Goal: Task Accomplishment & Management: Use online tool/utility

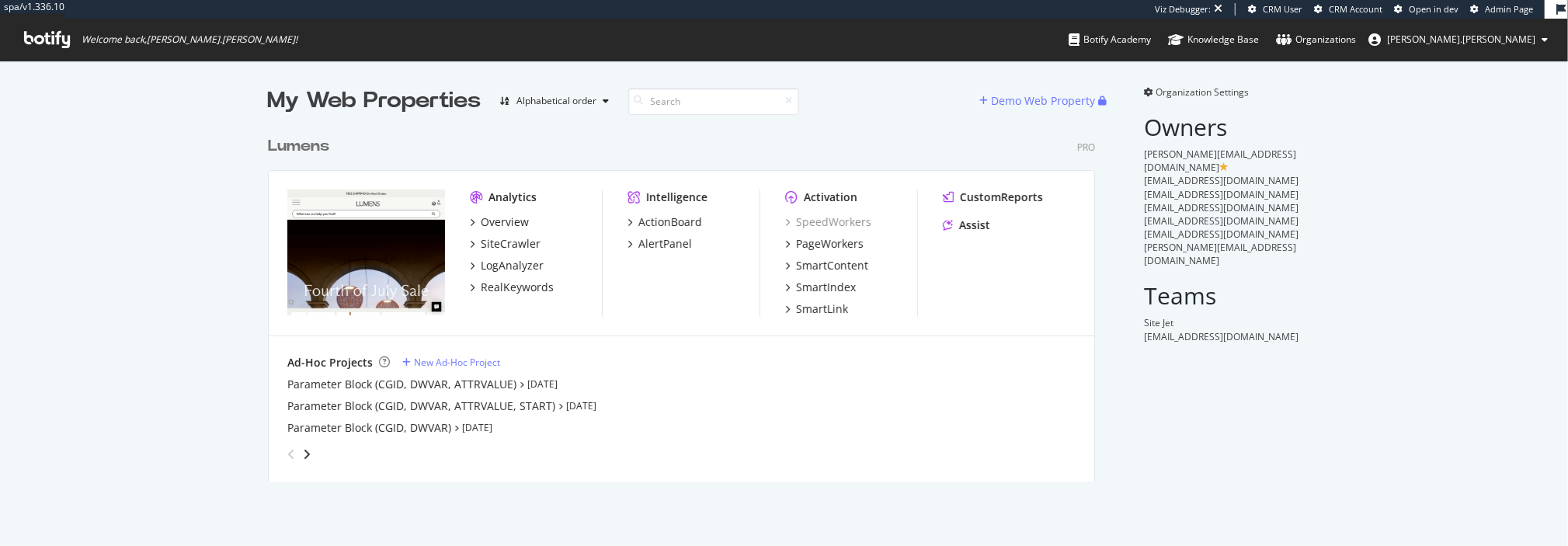
scroll to position [358, 831]
click at [829, 244] on div "PageWorkers" at bounding box center [829, 244] width 67 height 16
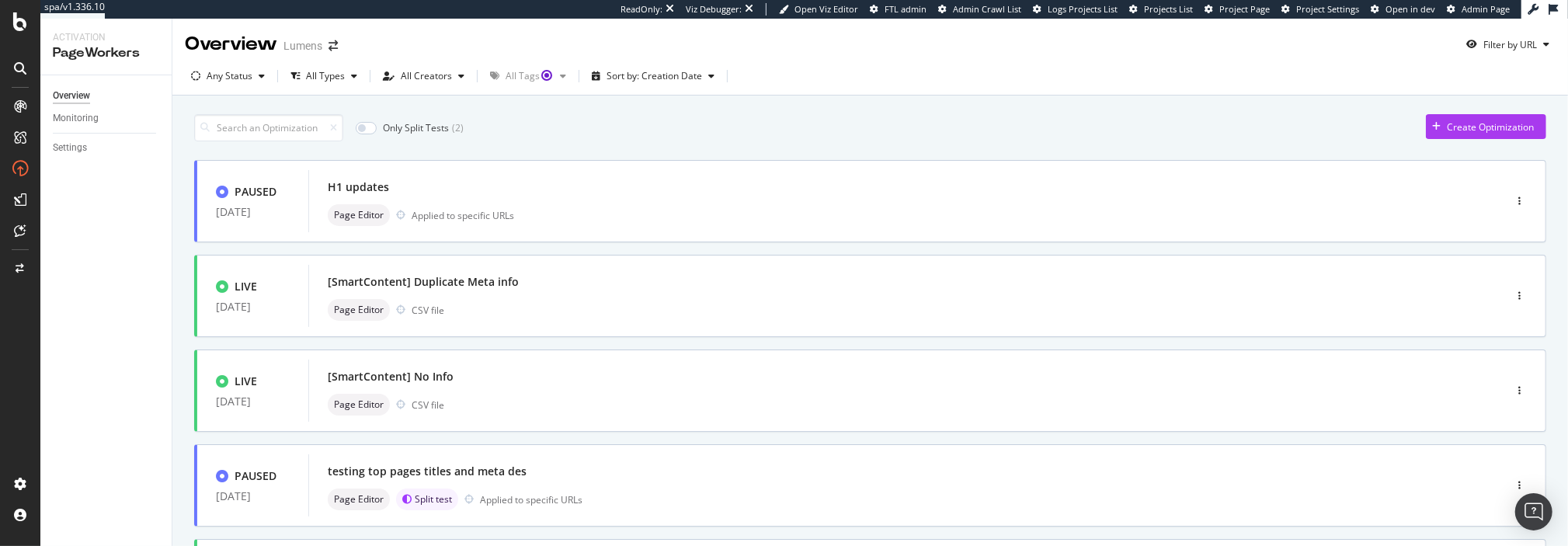
click at [1478, 127] on div "Create Optimization" at bounding box center [1490, 128] width 87 height 14
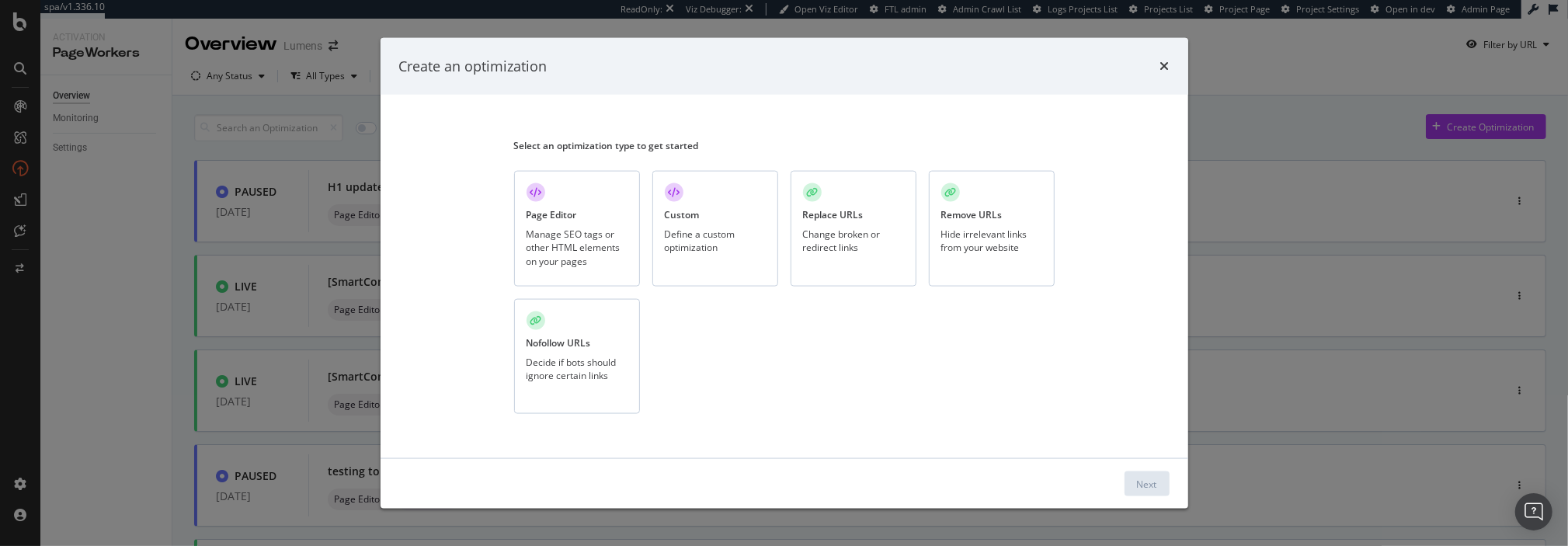
click at [710, 229] on div "Define a custom optimization" at bounding box center [715, 241] width 101 height 26
click at [1148, 491] on div "Next" at bounding box center [1147, 485] width 20 height 23
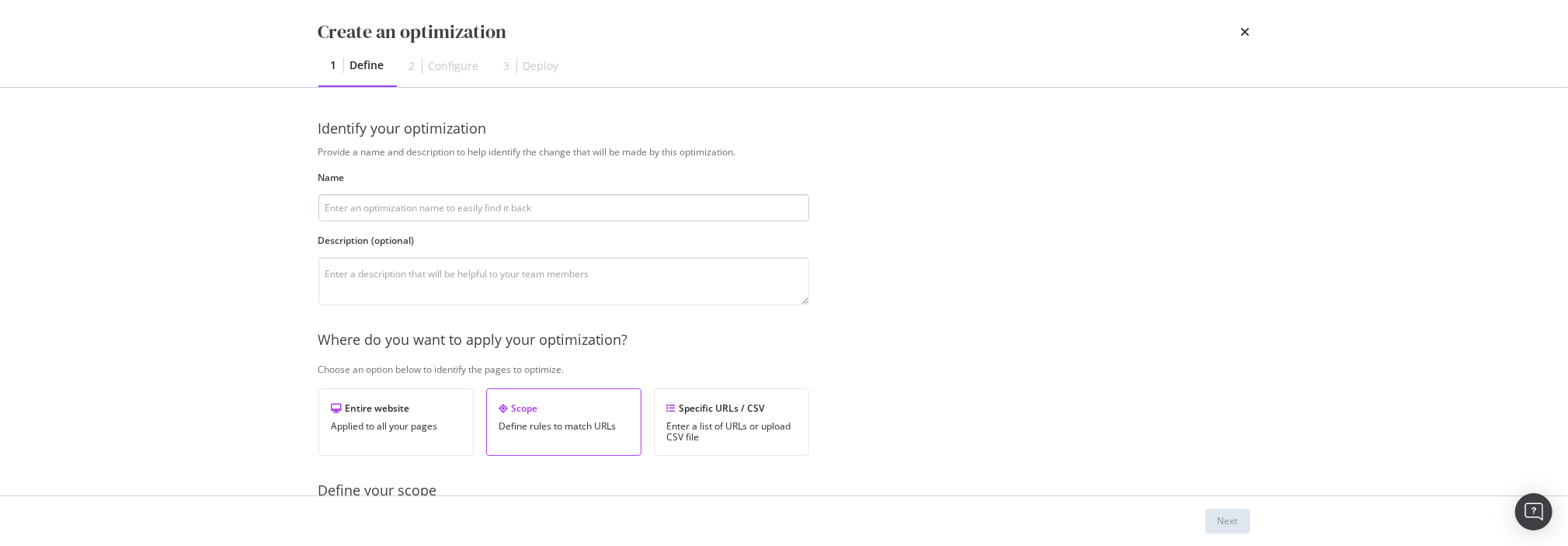
click at [372, 209] on input "modal" at bounding box center [564, 208] width 491 height 27
type input "Nofollow, Noindex Facets with a +"
click at [438, 288] on textarea "modal" at bounding box center [564, 281] width 491 height 48
type textarea "This is a custom script to help control the facets outbreak where facets with a…"
click at [417, 402] on div "Entire website" at bounding box center [396, 409] width 129 height 14
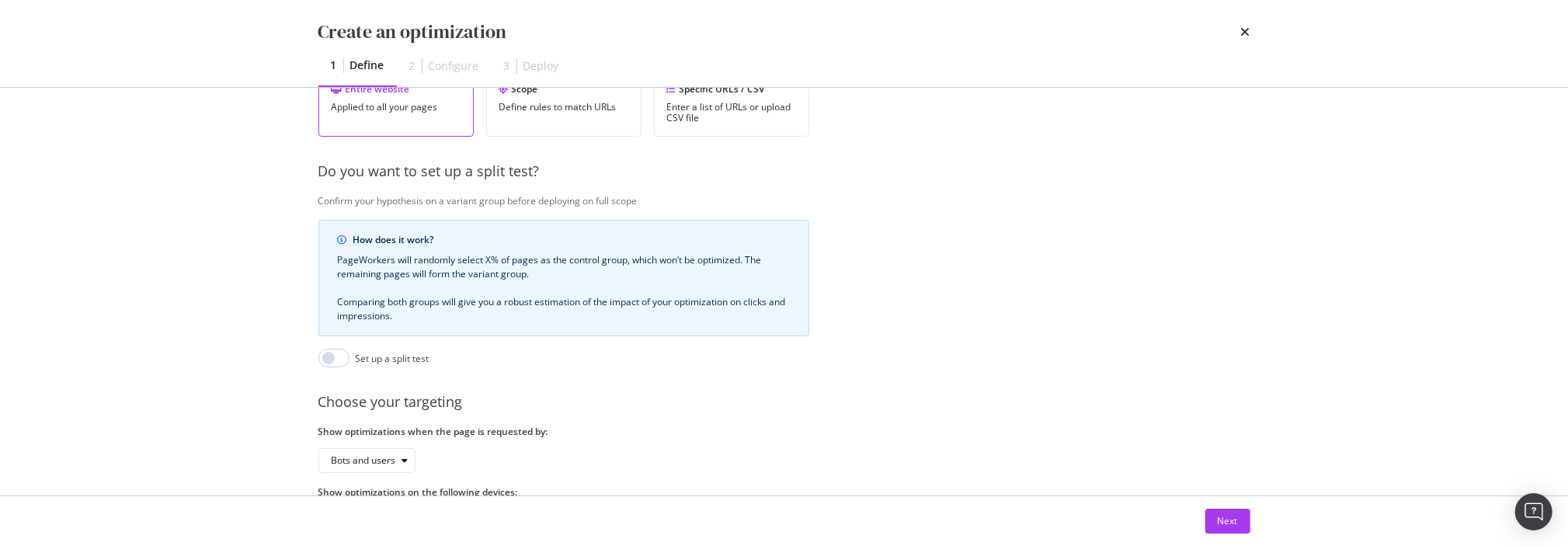
scroll to position [393, 0]
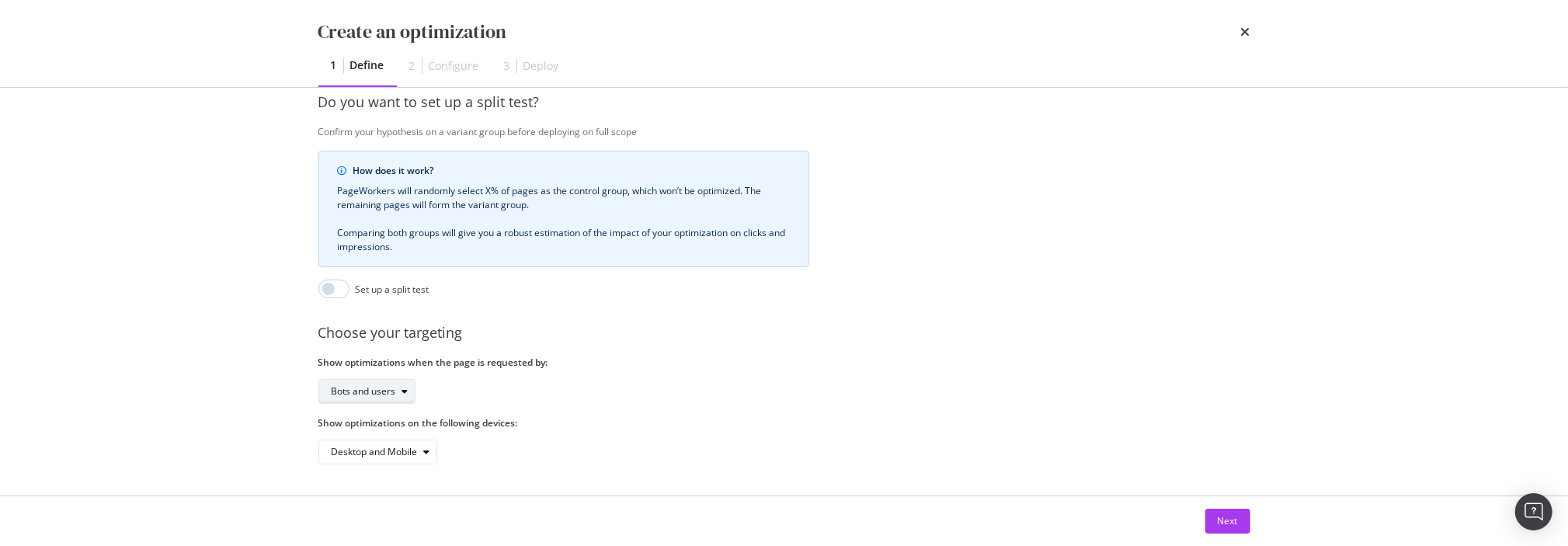
click at [397, 387] on div "modal" at bounding box center [405, 392] width 19 height 10
click at [551, 381] on div "Bots and users" at bounding box center [564, 392] width 491 height 25
click at [1236, 525] on div "Next" at bounding box center [1228, 522] width 20 height 14
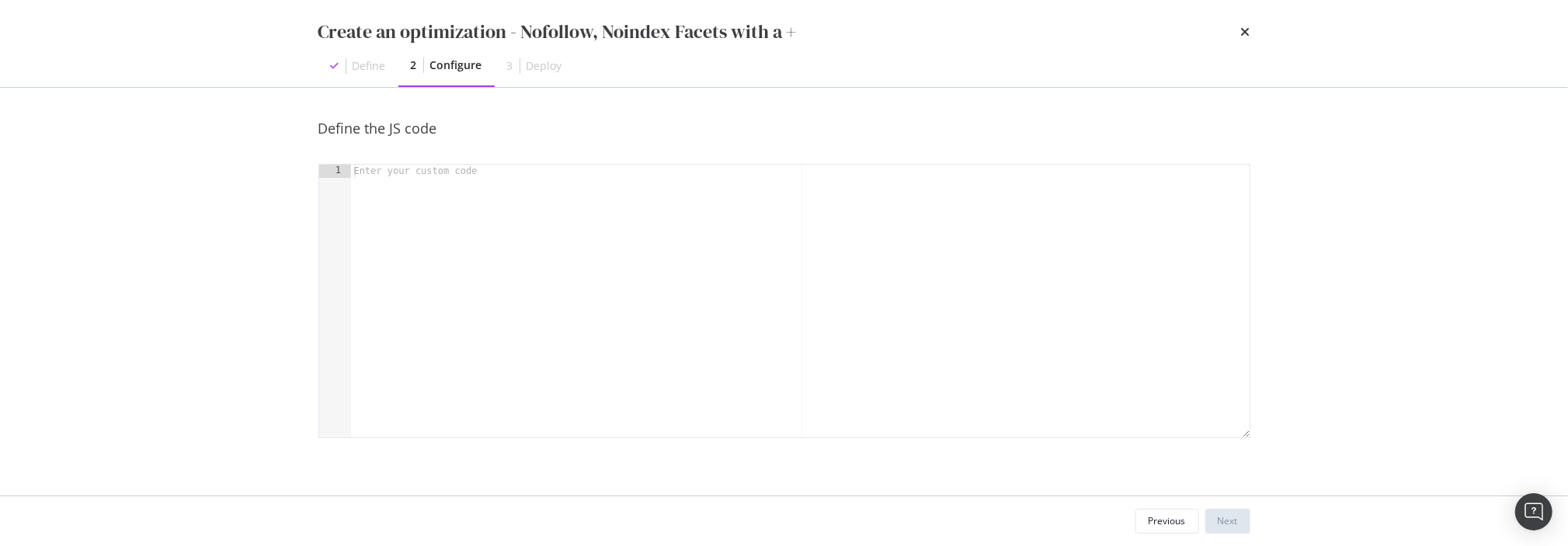
scroll to position [0, 0]
click at [404, 187] on div "modal" at bounding box center [800, 315] width 899 height 300
paste textarea "})();"
type textarea "})();"
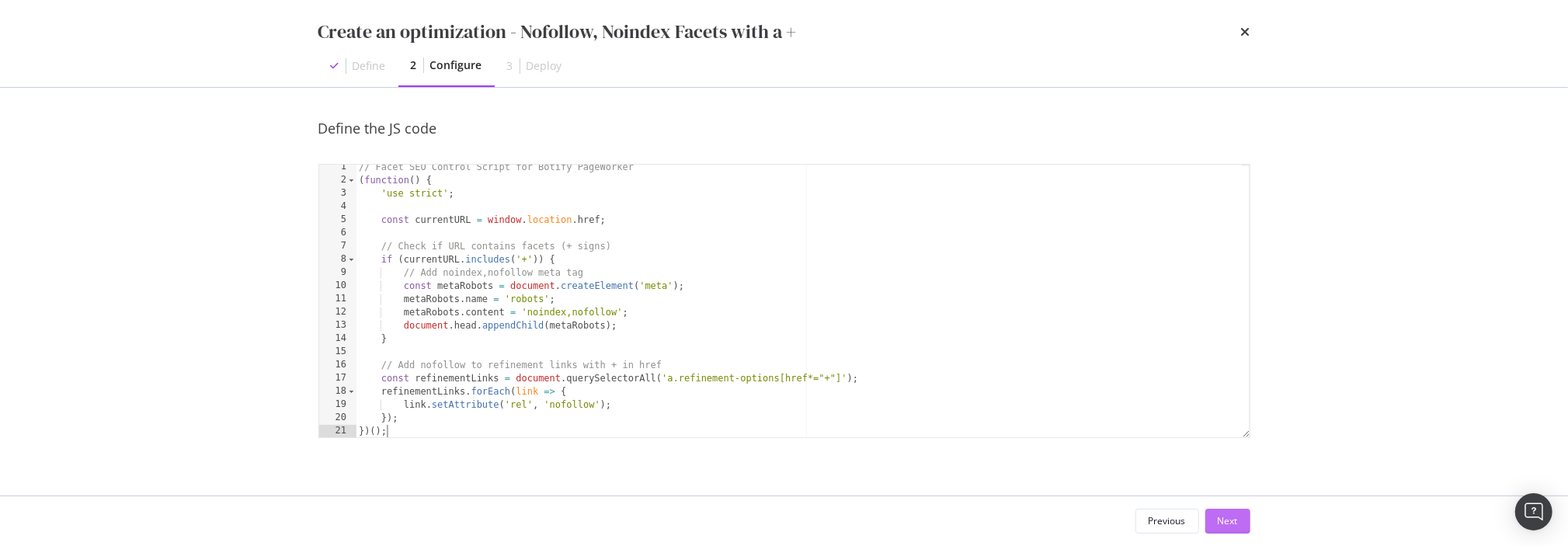
click at [1212, 519] on button "Next" at bounding box center [1228, 522] width 45 height 25
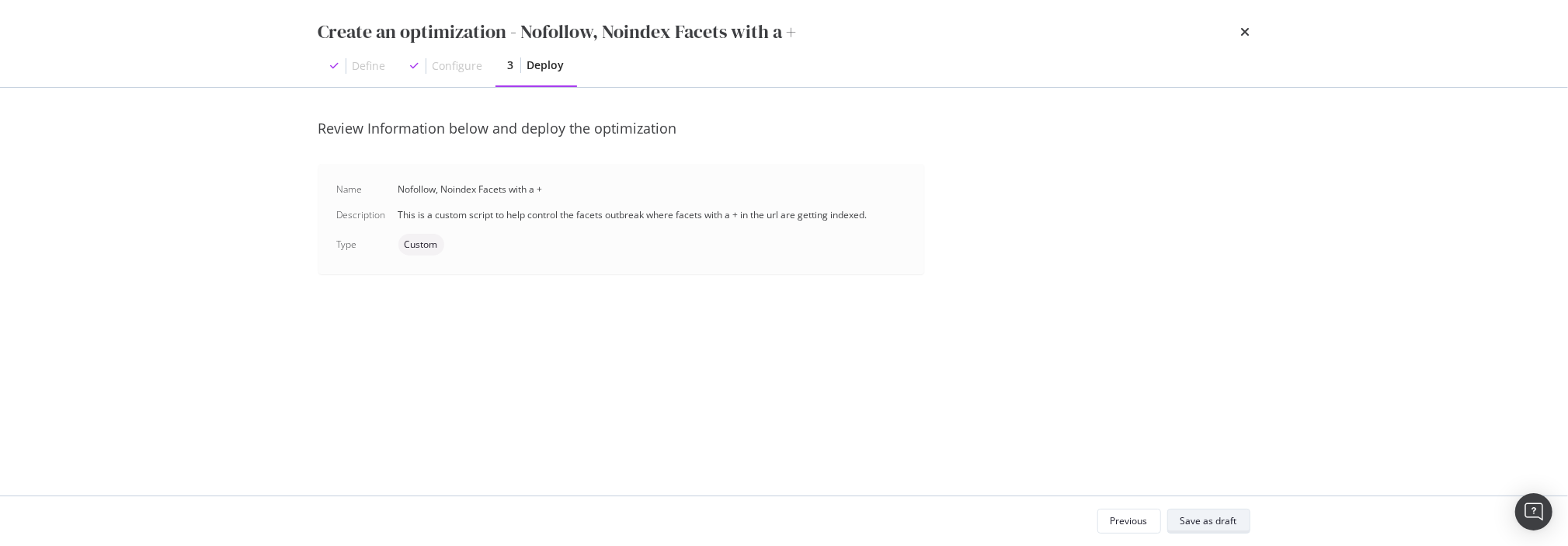
click at [1220, 526] on div "Save as draft" at bounding box center [1209, 522] width 57 height 14
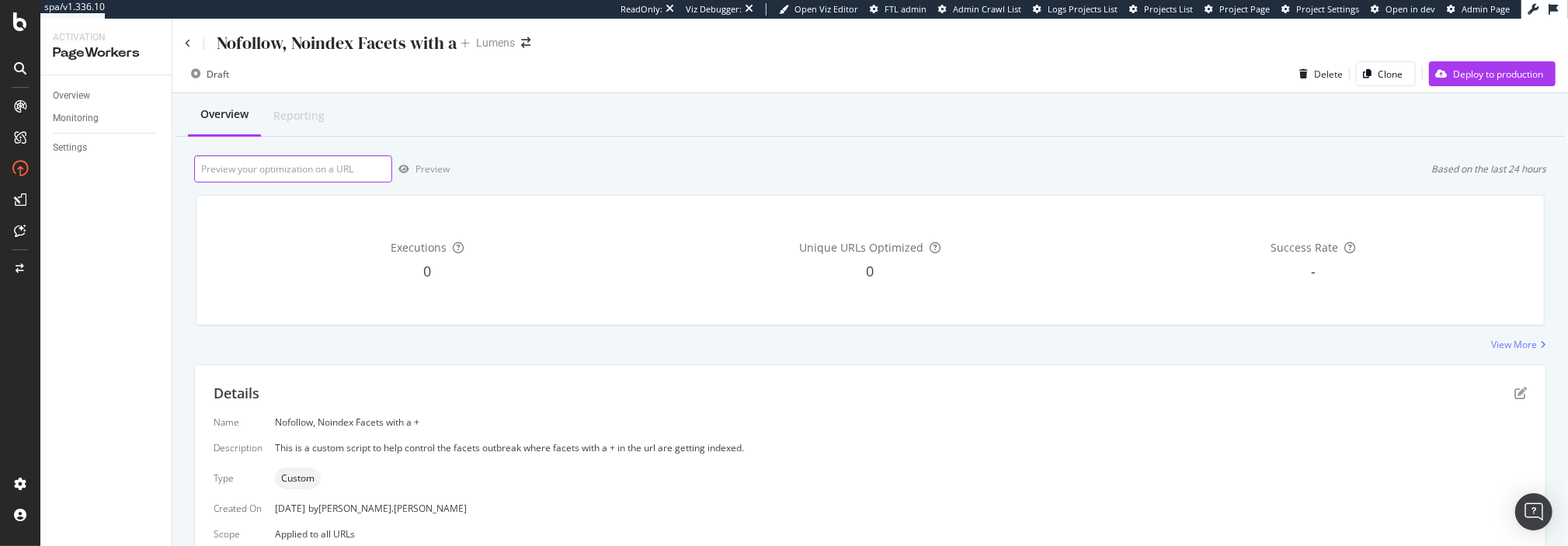
click at [296, 171] on input "url" at bounding box center [292, 169] width 198 height 27
paste input "[URL][DOMAIN_NAME]"
type input "[URL][DOMAIN_NAME]"
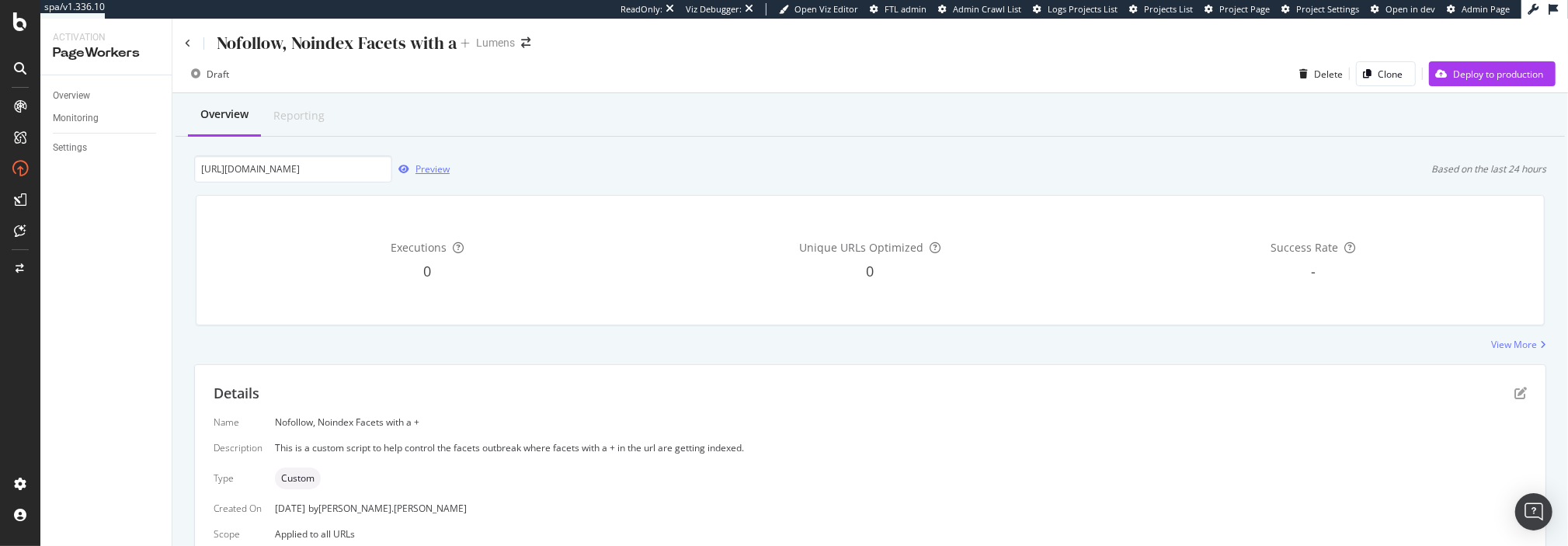
click at [427, 167] on div "Preview" at bounding box center [432, 170] width 34 height 14
click at [490, 351] on div "Overview Reporting [URL][DOMAIN_NAME] Preview Based on the last 24 hours Execut…" at bounding box center [870, 367] width 1396 height 547
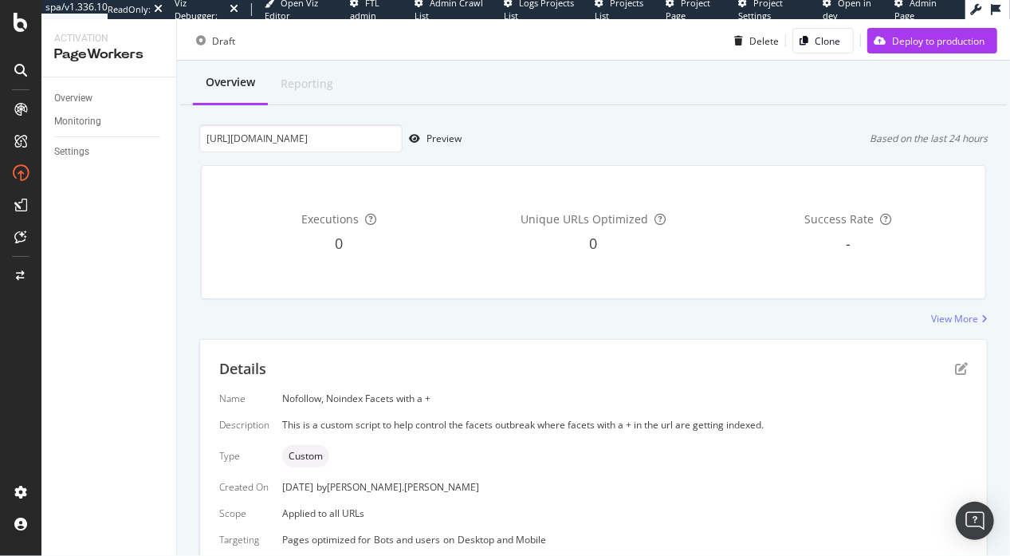
scroll to position [55, 0]
